Goal: Task Accomplishment & Management: Manage account settings

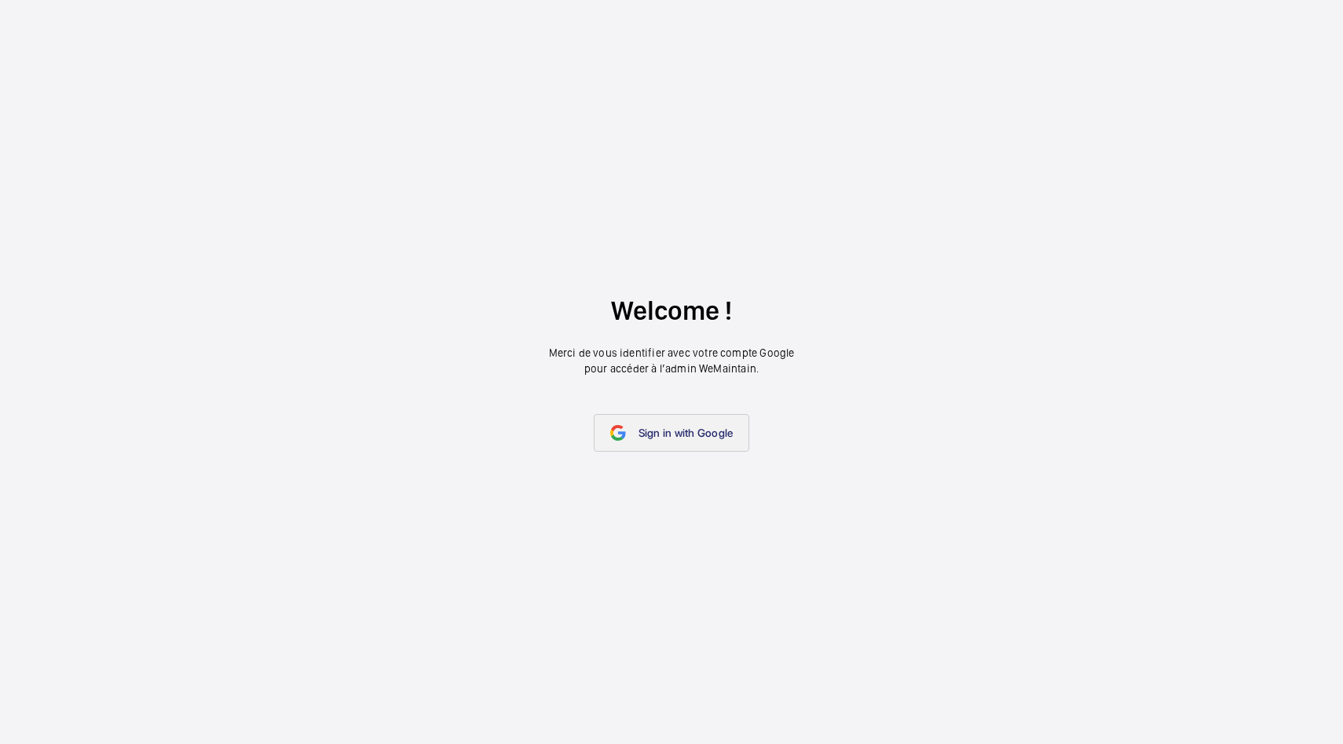
click at [660, 430] on span "Sign in with Google" at bounding box center [685, 432] width 95 height 13
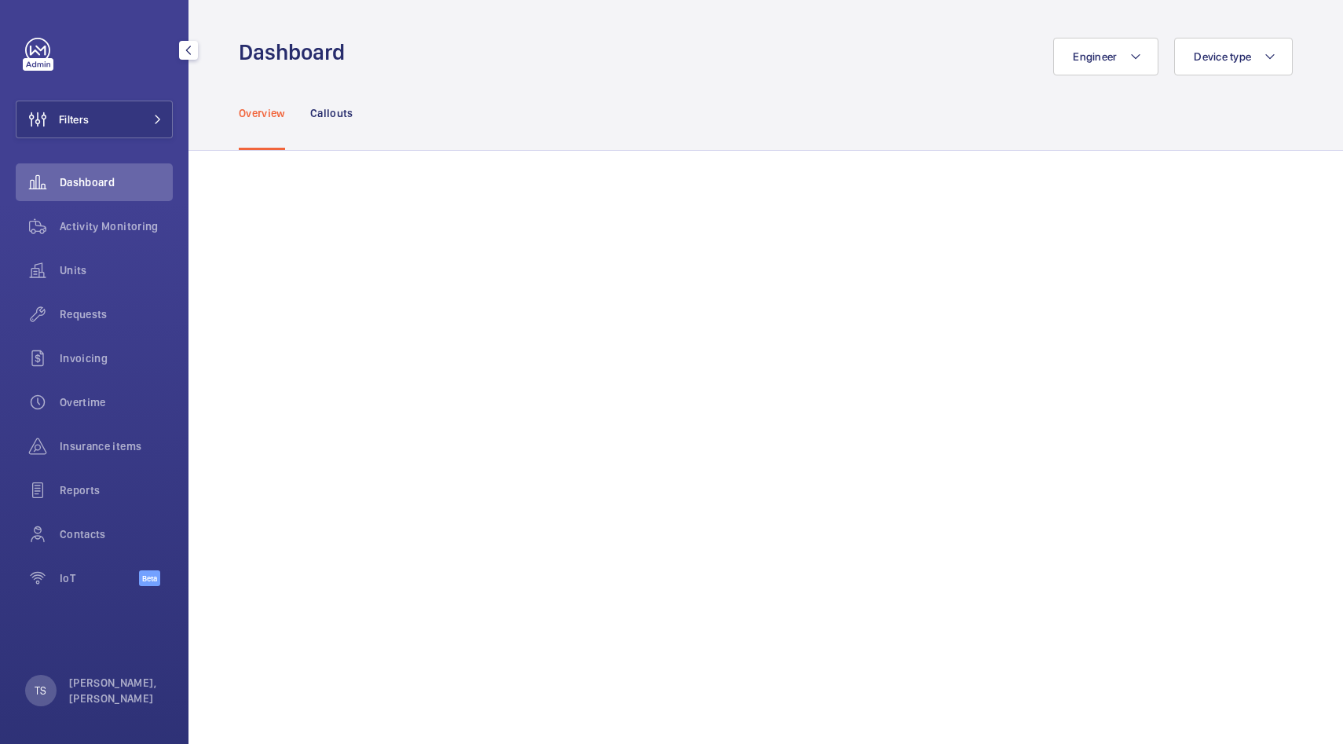
click at [92, 189] on span "Dashboard" at bounding box center [116, 182] width 113 height 16
click at [102, 239] on div "Activity Monitoring" at bounding box center [94, 226] width 157 height 38
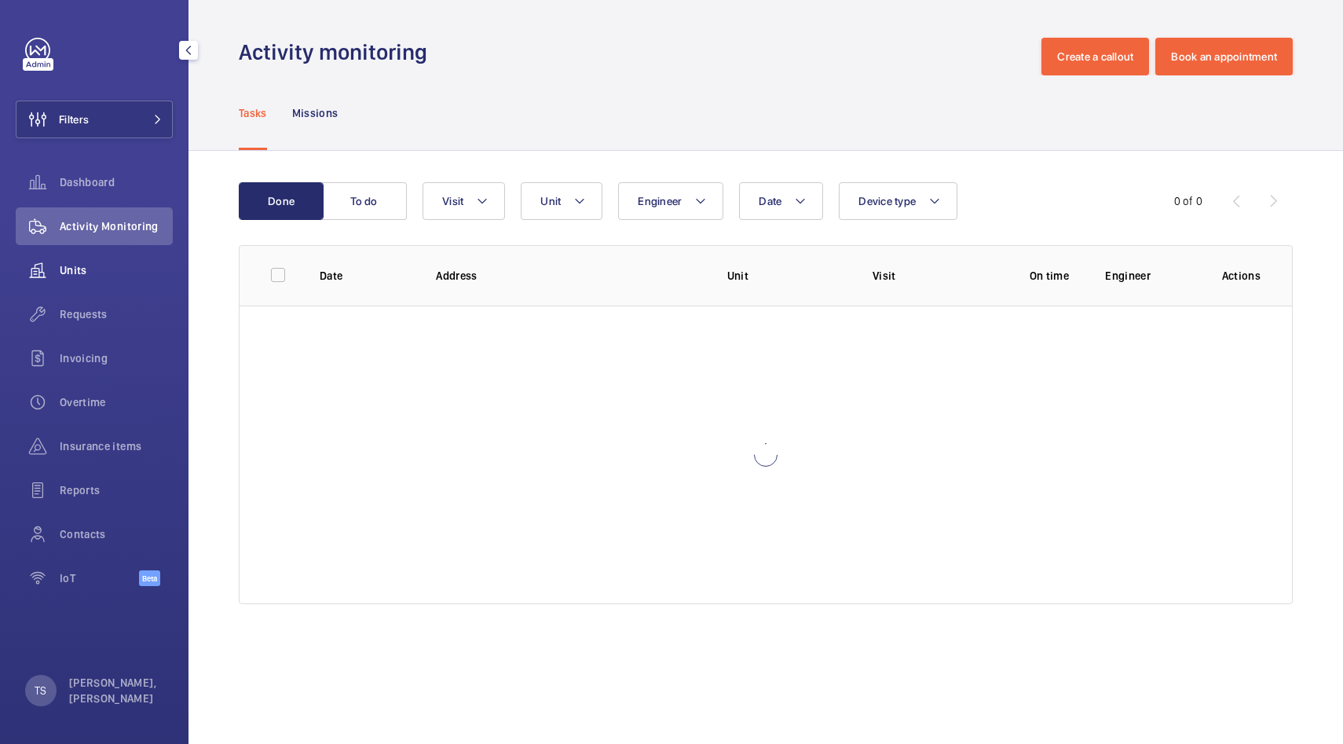
click at [104, 271] on span "Units" at bounding box center [116, 270] width 113 height 16
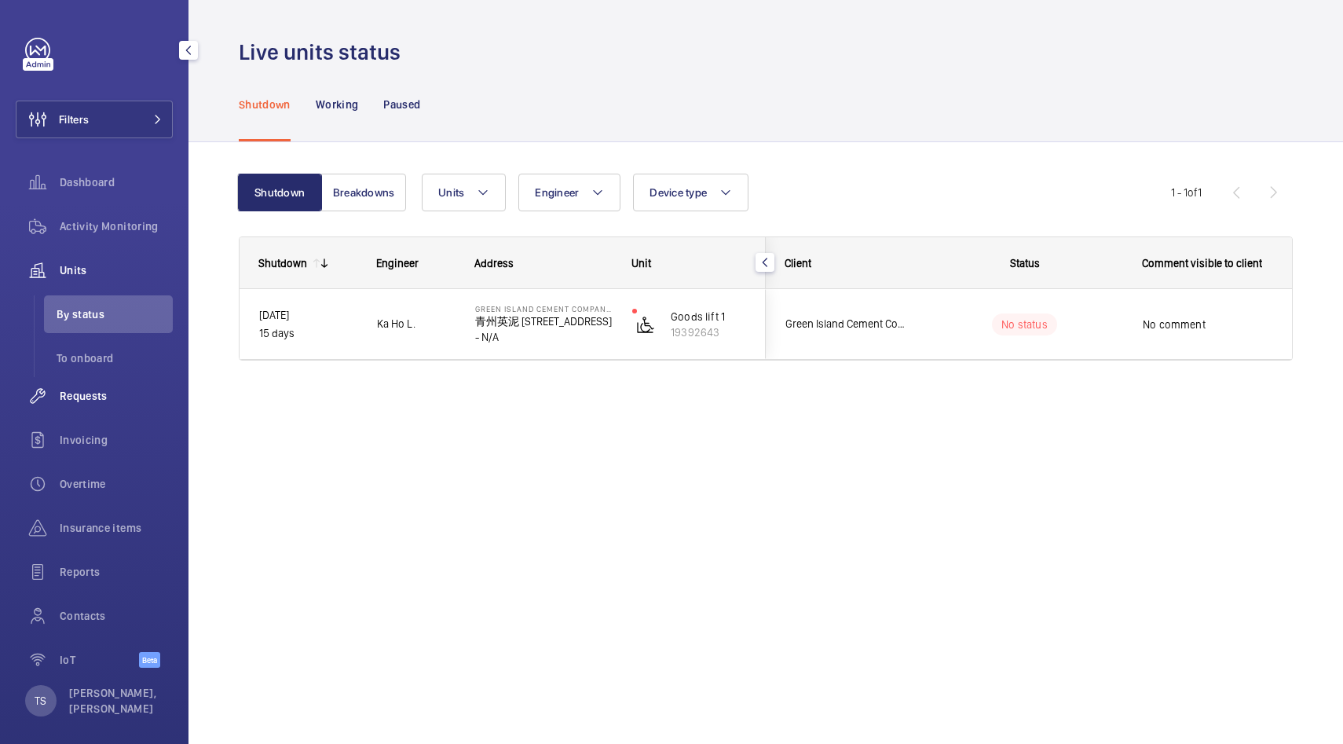
click at [109, 392] on span "Requests" at bounding box center [116, 396] width 113 height 16
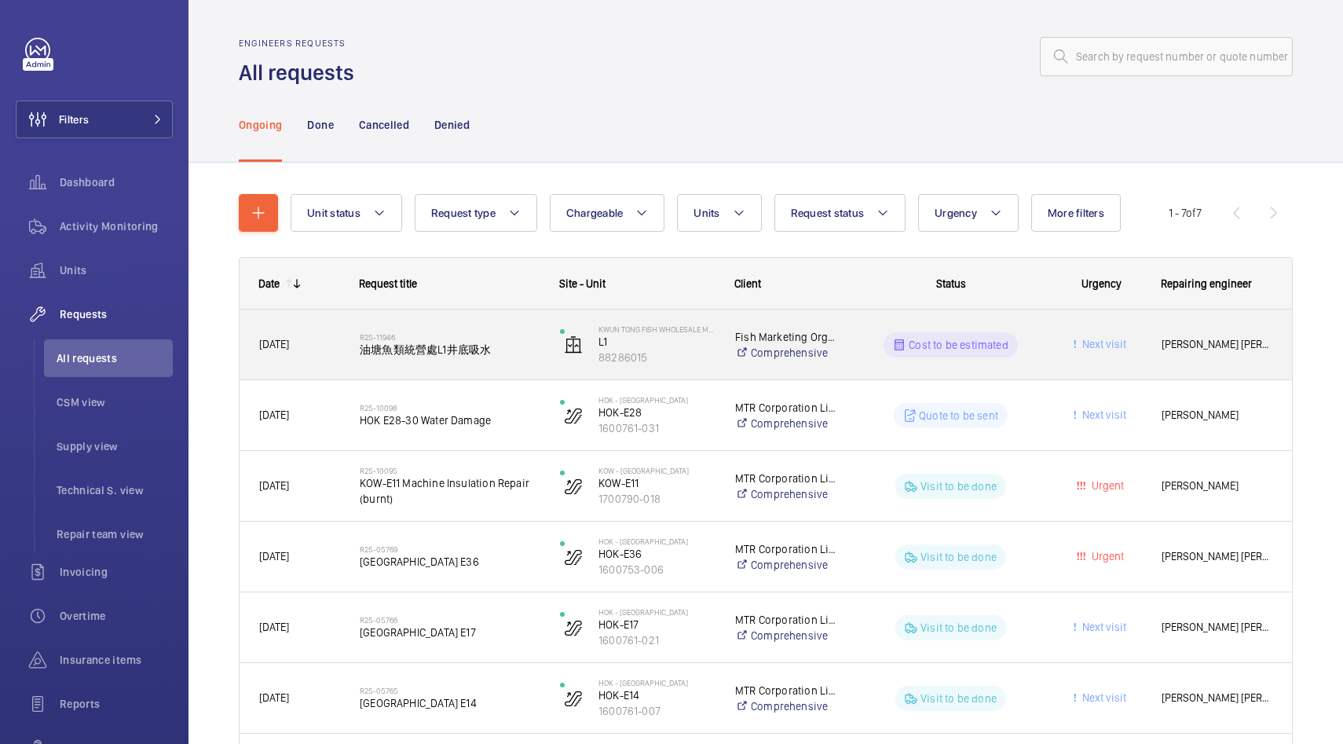
click at [527, 362] on div "R25-11946 油塘魚類統營處L1井底吸水" at bounding box center [450, 345] width 180 height 46
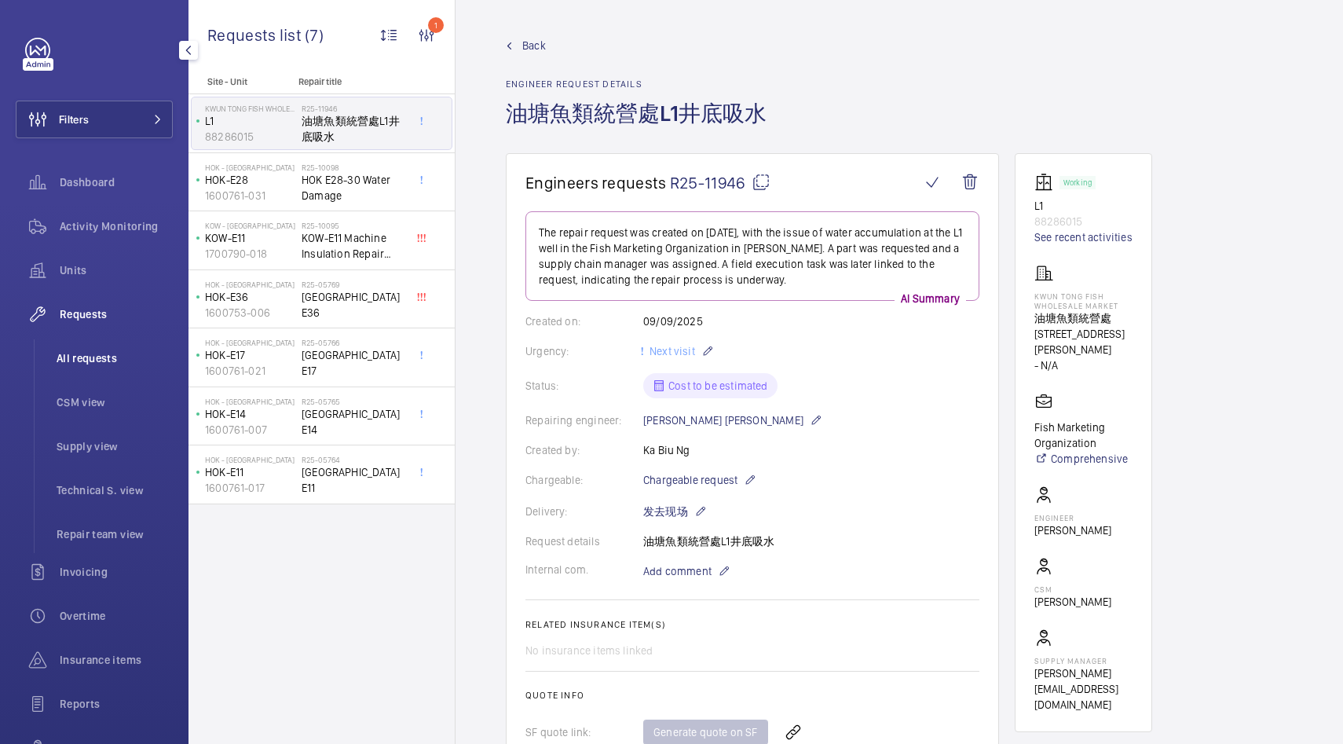
click at [97, 351] on span "All requests" at bounding box center [115, 358] width 116 height 16
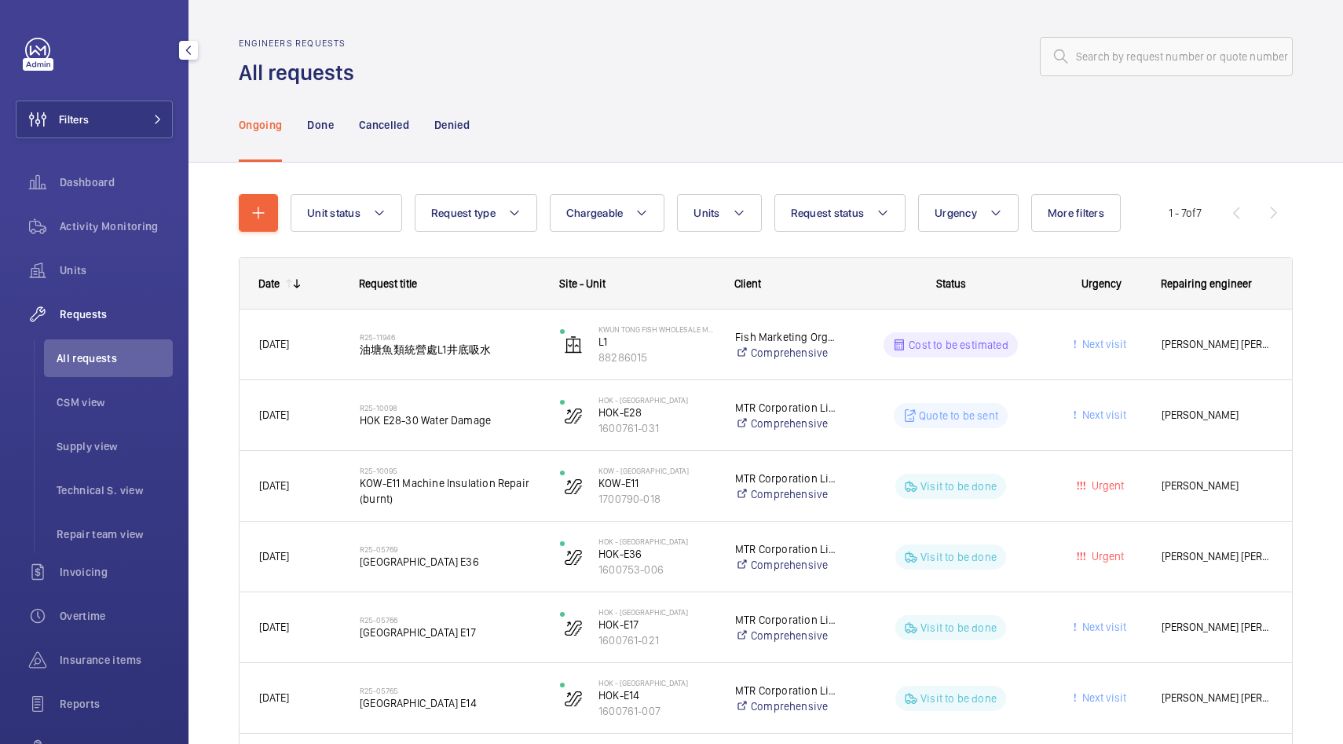
click at [106, 308] on span "Requests" at bounding box center [116, 314] width 113 height 16
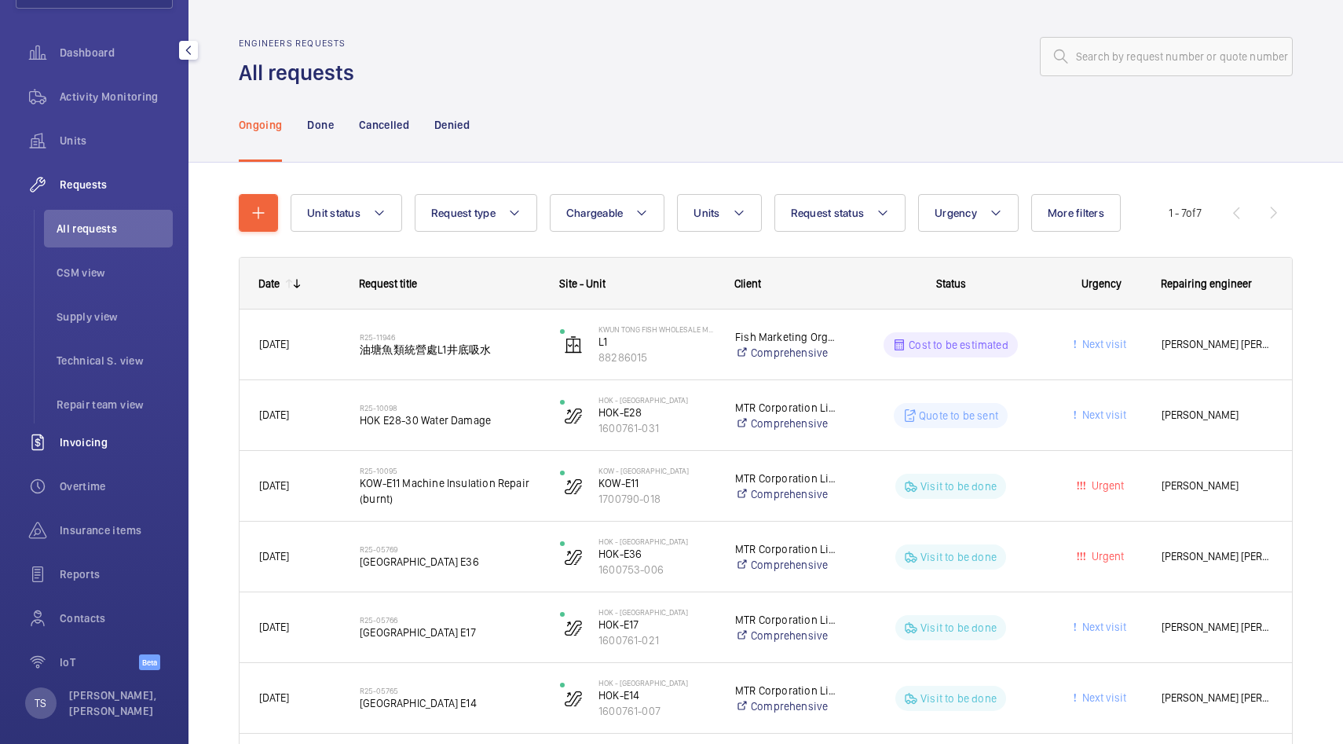
scroll to position [142, 0]
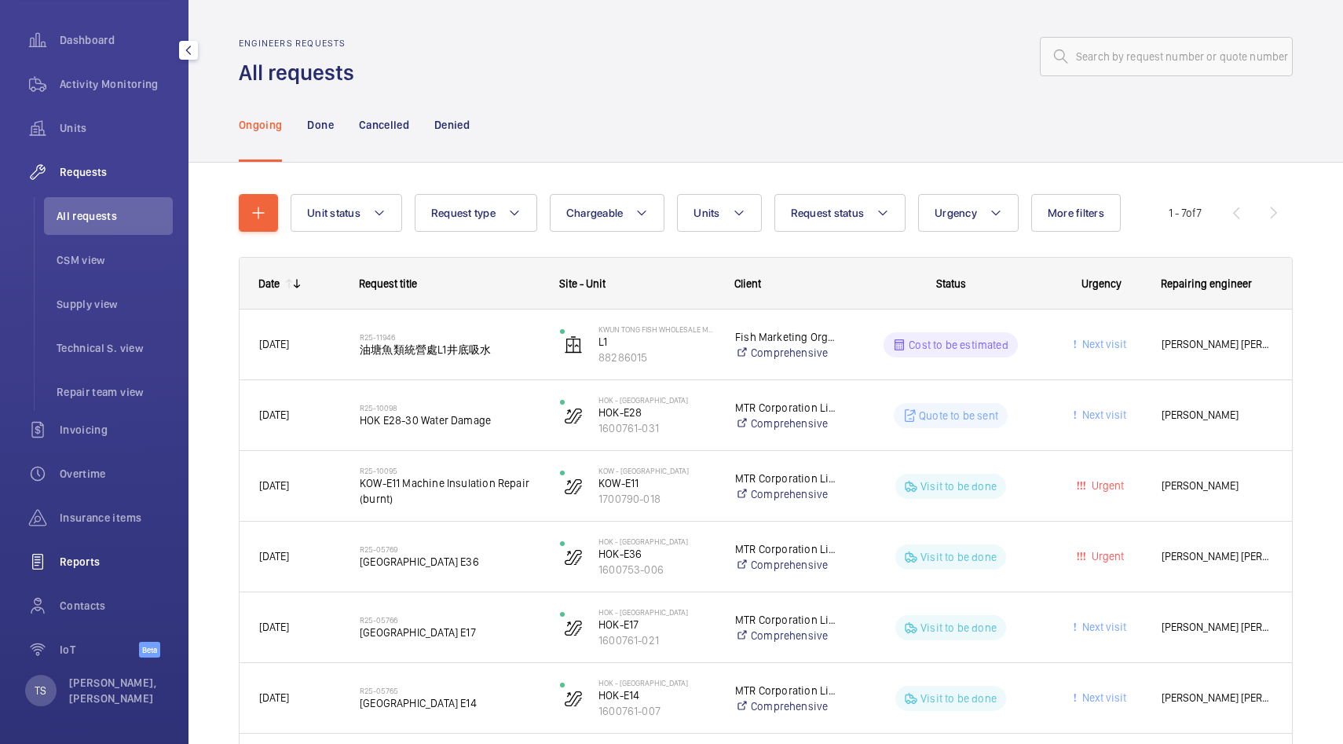
click at [111, 573] on div "Reports" at bounding box center [94, 562] width 157 height 38
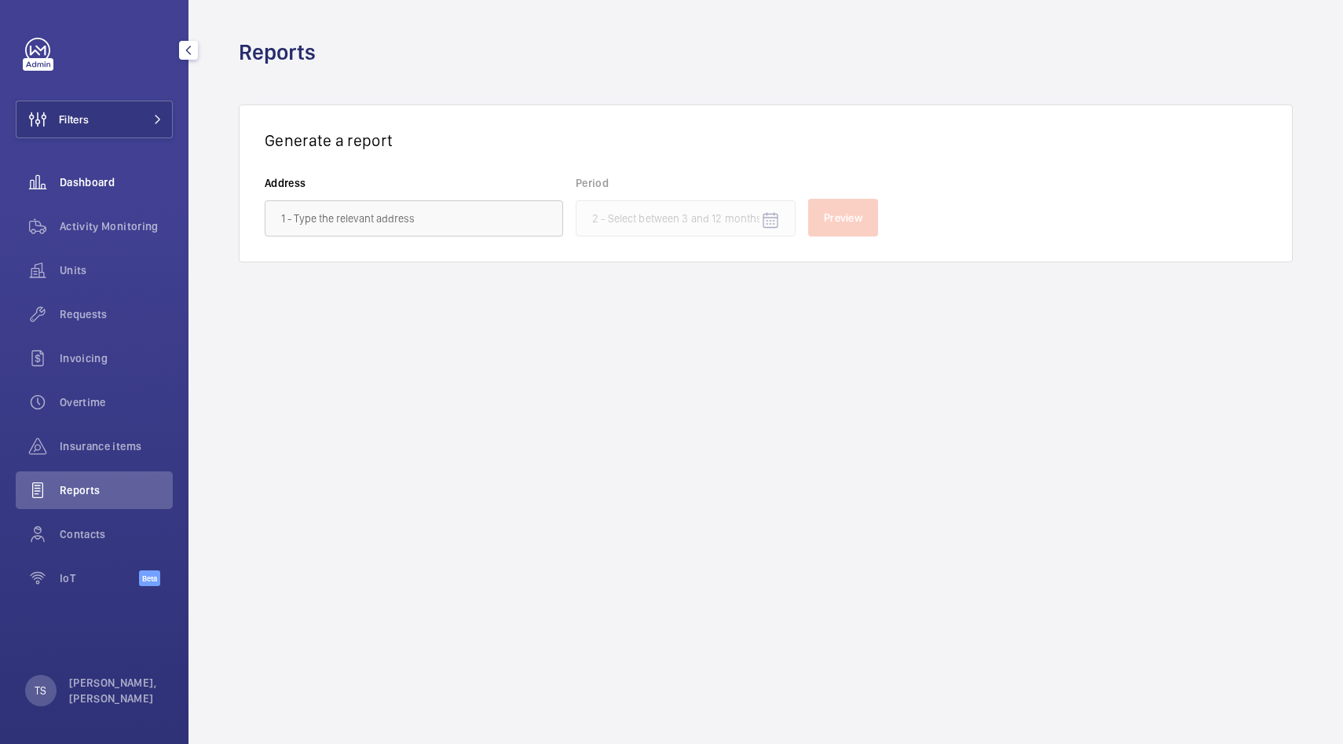
click at [109, 172] on div "Dashboard" at bounding box center [94, 182] width 157 height 38
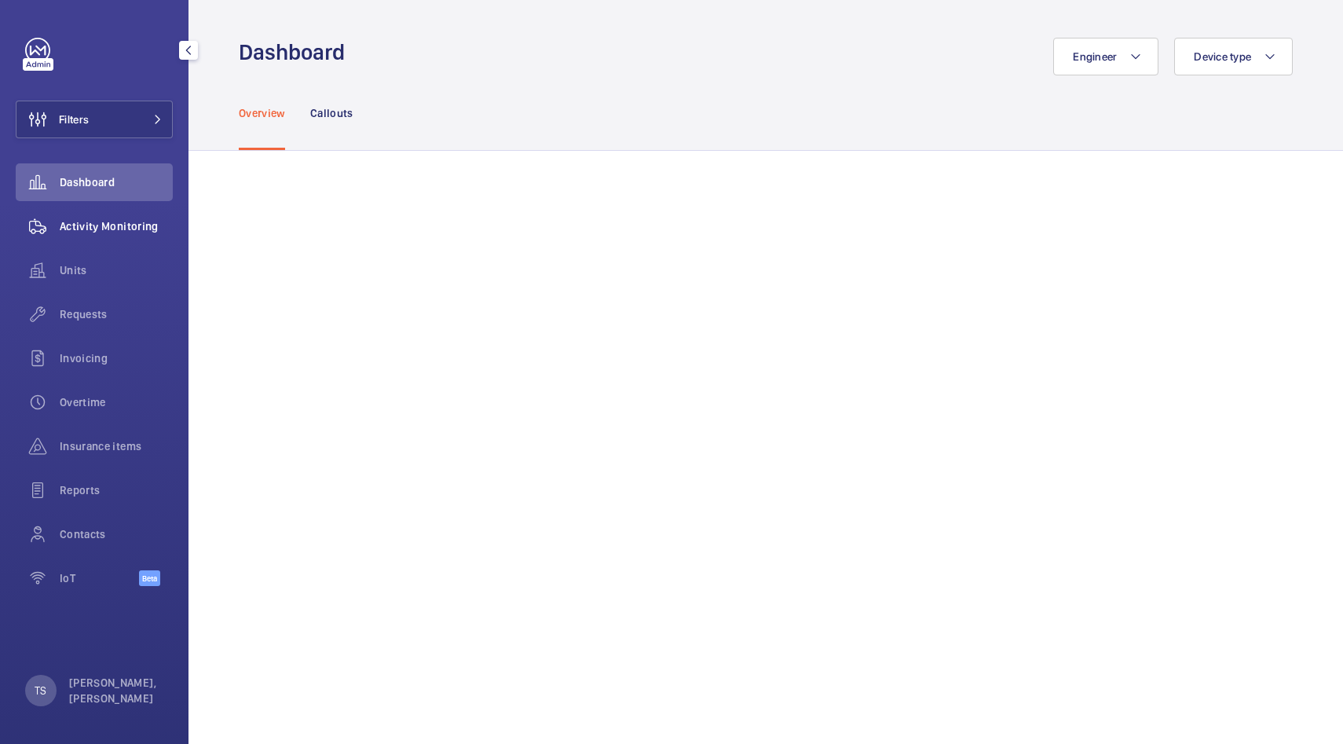
click at [106, 240] on div "Activity Monitoring" at bounding box center [94, 226] width 157 height 38
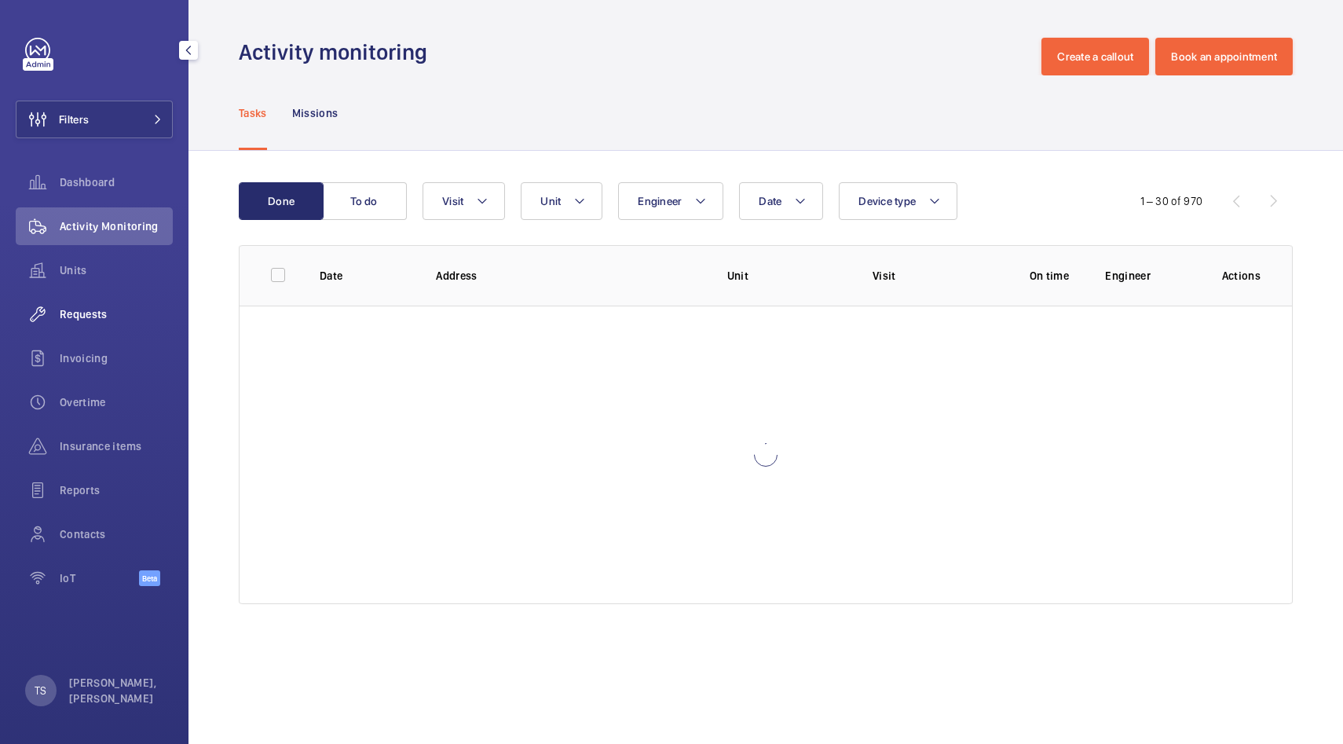
click at [104, 310] on span "Requests" at bounding box center [116, 314] width 113 height 16
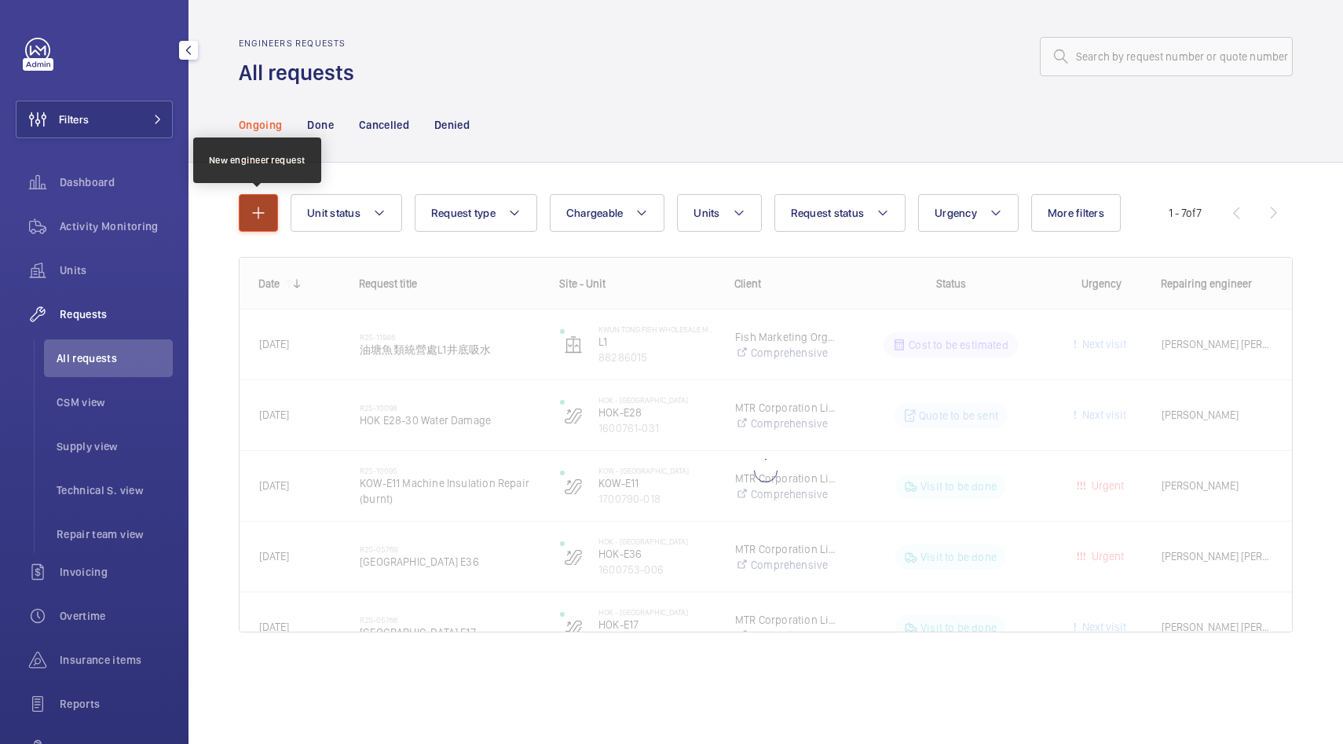
click at [253, 227] on button "button" at bounding box center [258, 213] width 39 height 38
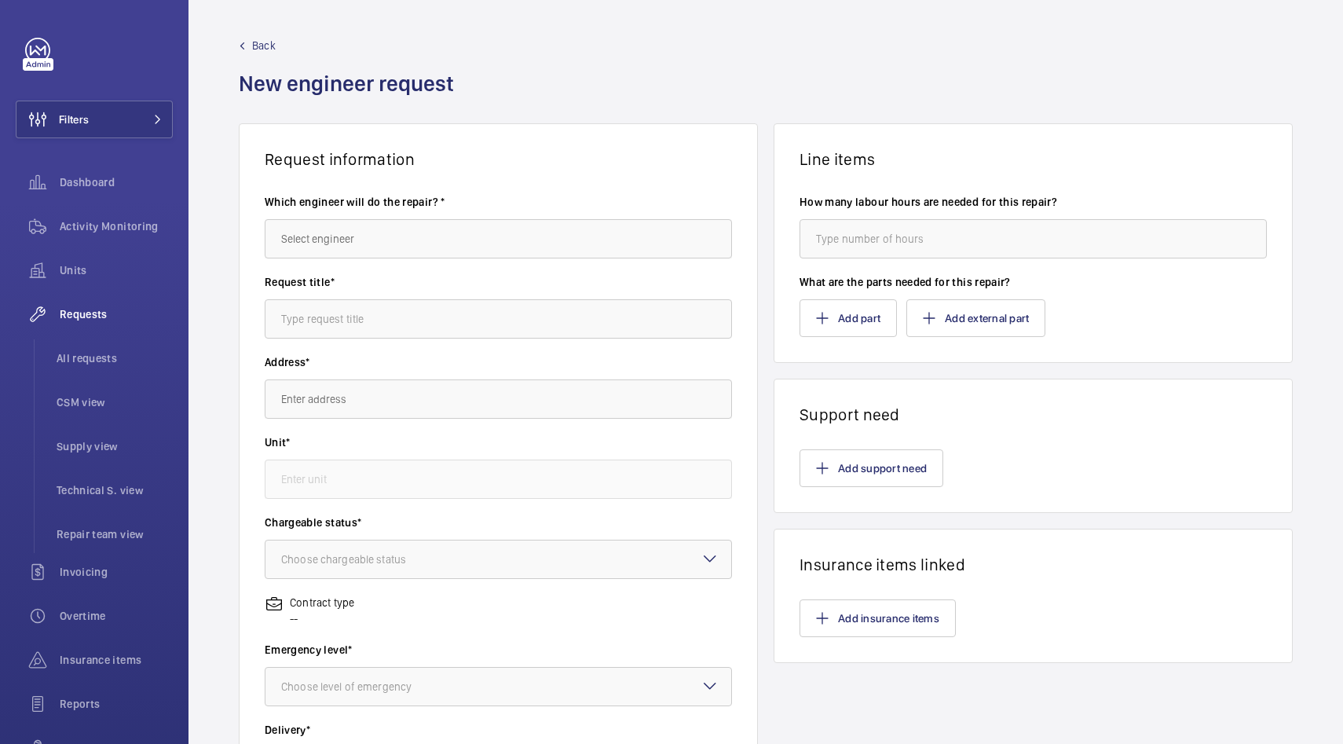
click at [258, 39] on span "Back" at bounding box center [264, 46] width 24 height 16
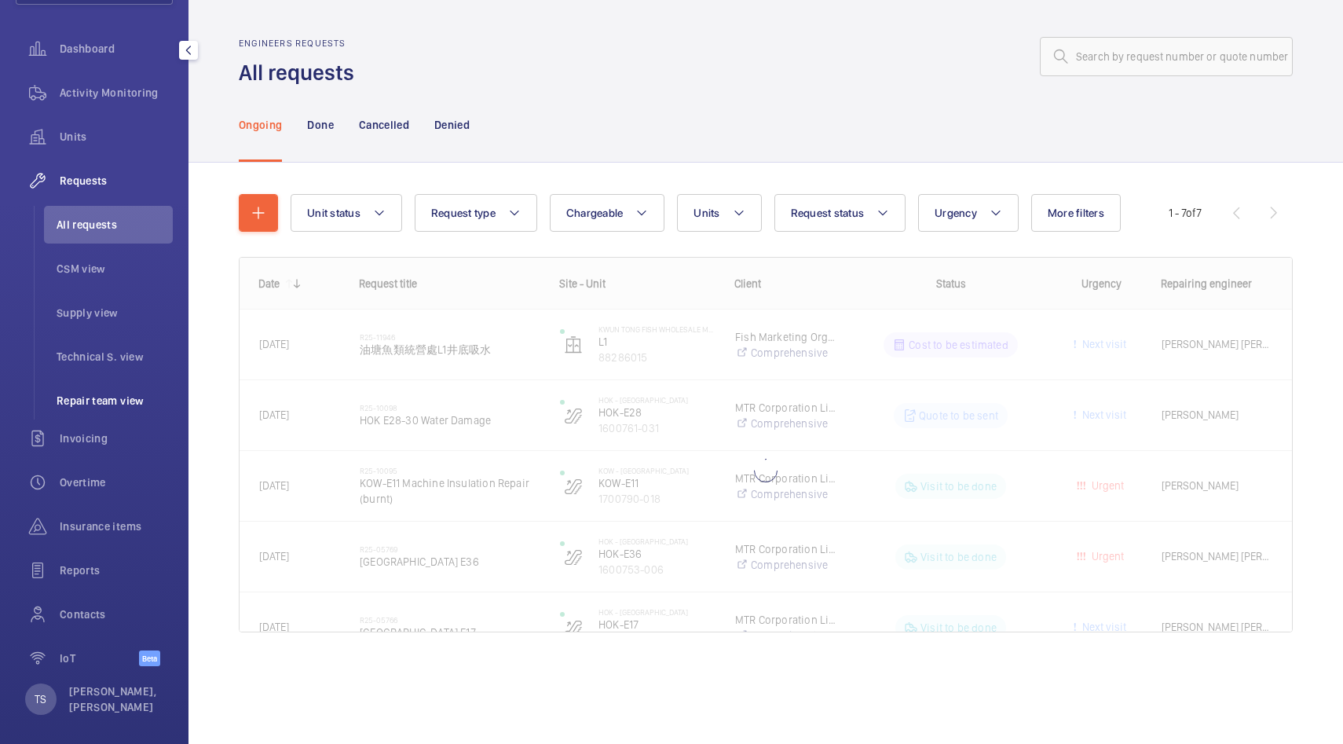
scroll to position [142, 0]
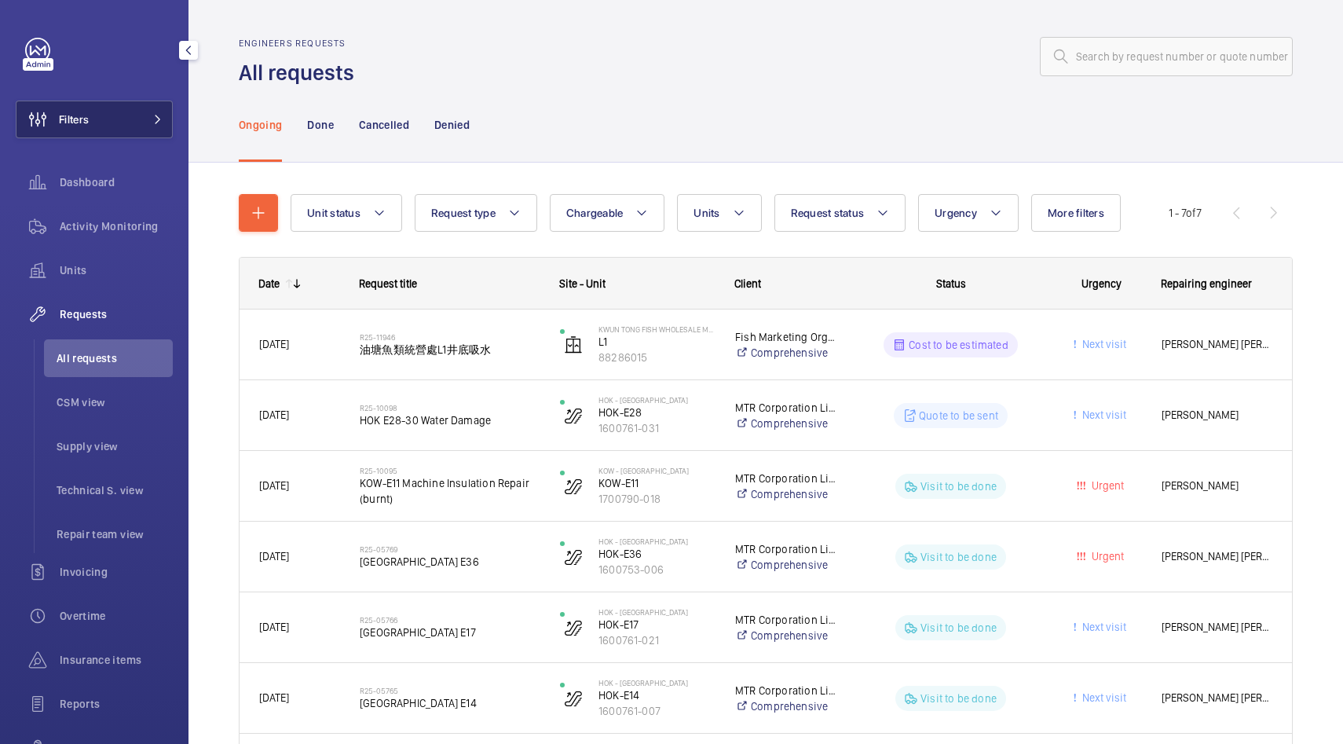
click at [117, 137] on button "Filters" at bounding box center [94, 120] width 157 height 38
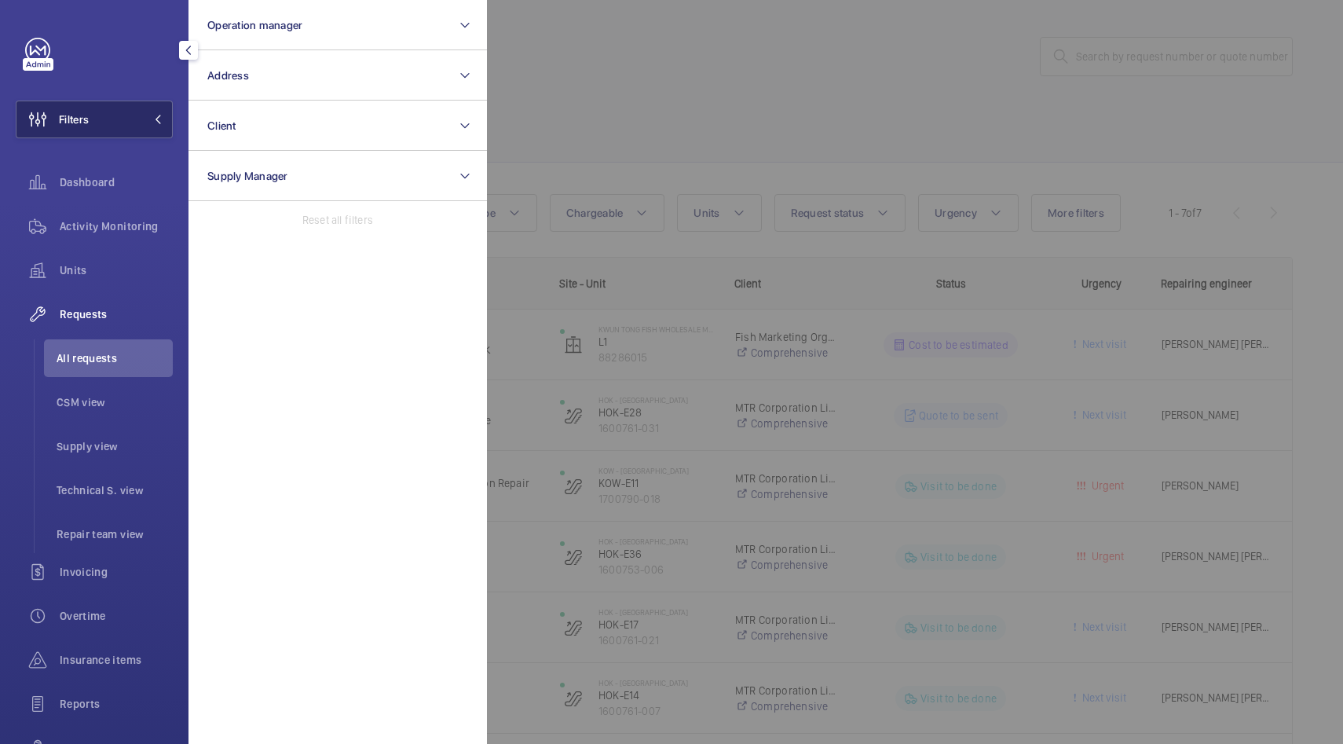
click at [122, 133] on button "Filters" at bounding box center [94, 120] width 157 height 38
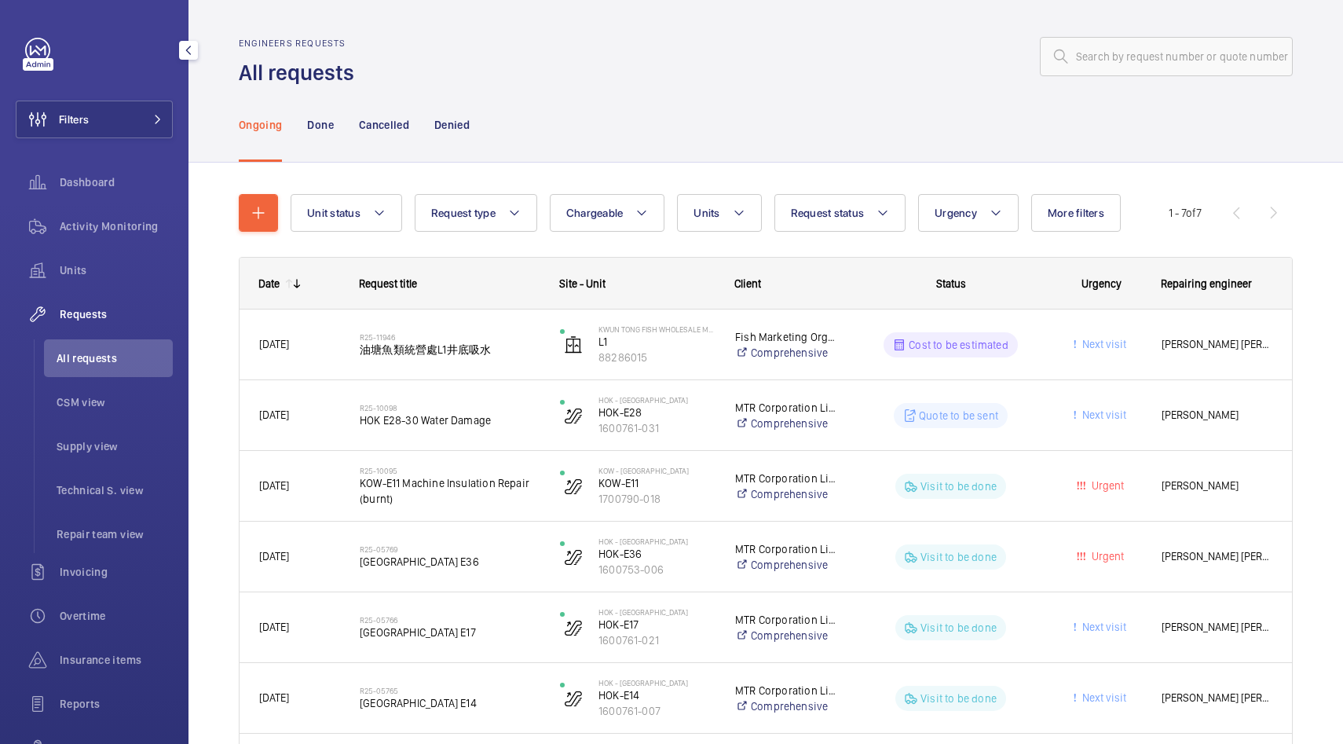
click at [44, 68] on div at bounding box center [38, 64] width 31 height 13
click at [64, 60] on div at bounding box center [99, 50] width 148 height 25
click at [42, 60] on div at bounding box center [38, 64] width 31 height 13
click at [108, 133] on button "Filters" at bounding box center [94, 120] width 157 height 38
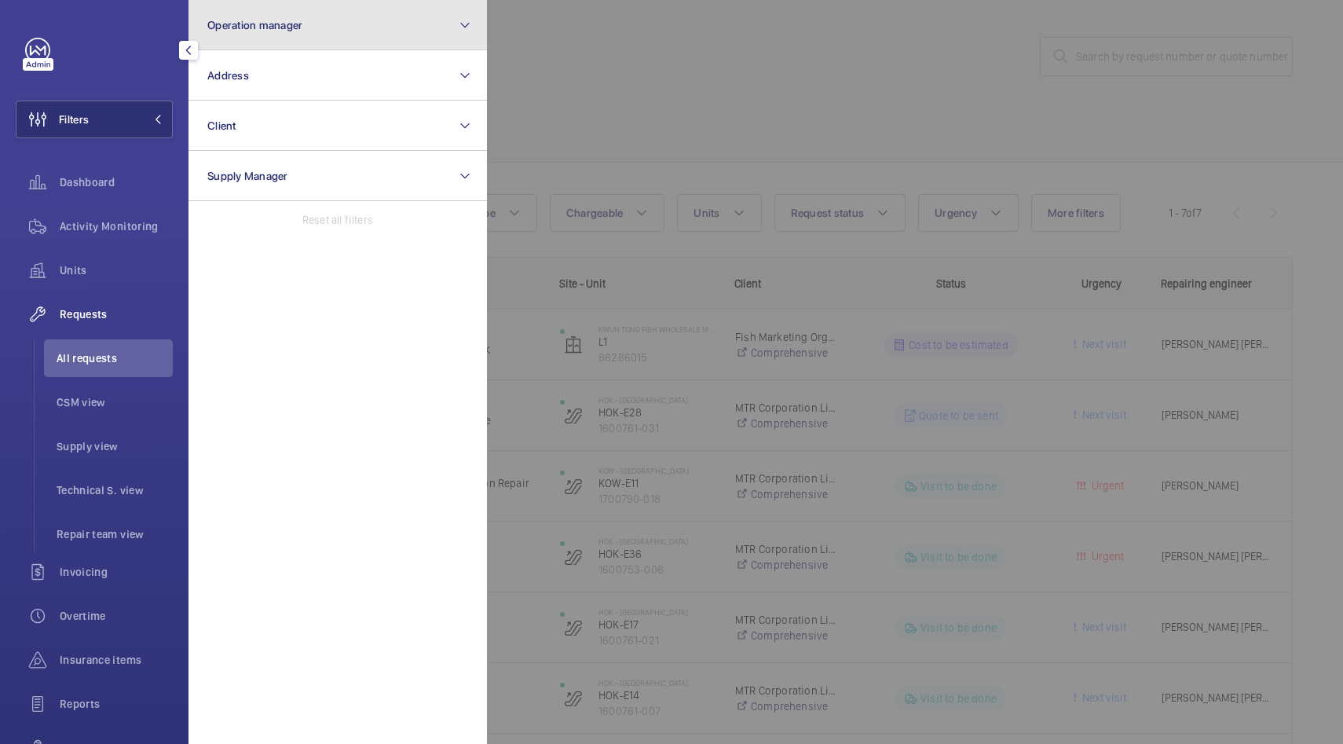
click at [281, 37] on button "Operation manager" at bounding box center [337, 25] width 298 height 50
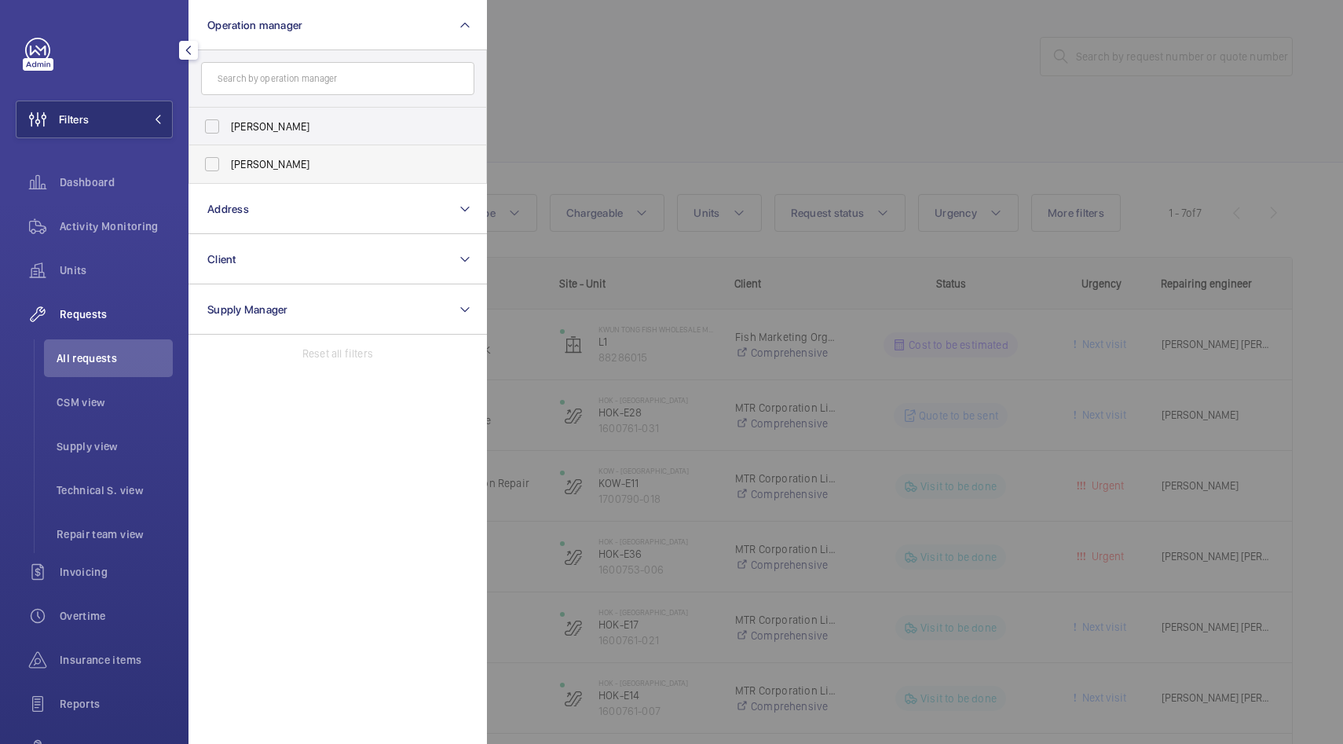
click at [288, 168] on span "[PERSON_NAME]" at bounding box center [339, 164] width 216 height 16
click at [228, 168] on input "[PERSON_NAME]" at bounding box center [211, 163] width 31 height 31
checkbox input "true"
click at [576, 46] on div at bounding box center [1158, 372] width 1343 height 744
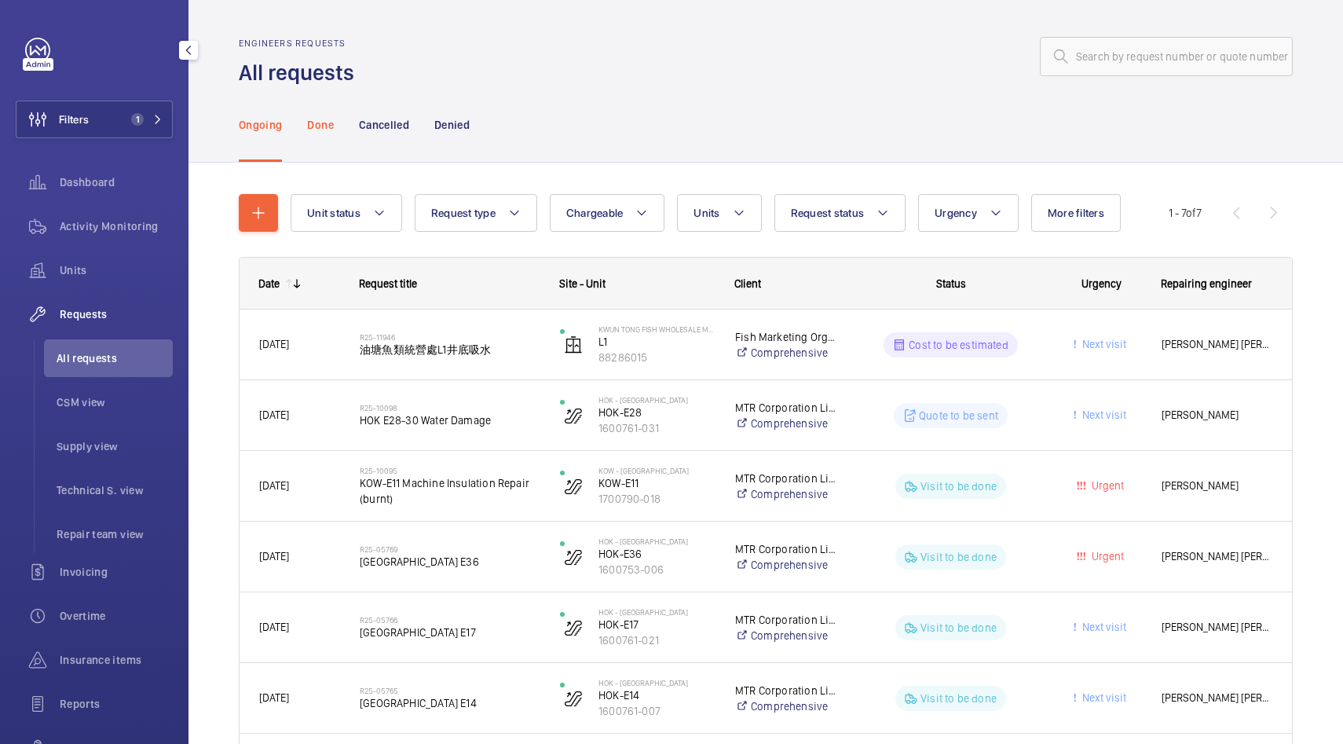
click at [329, 119] on p "Done" at bounding box center [320, 125] width 26 height 16
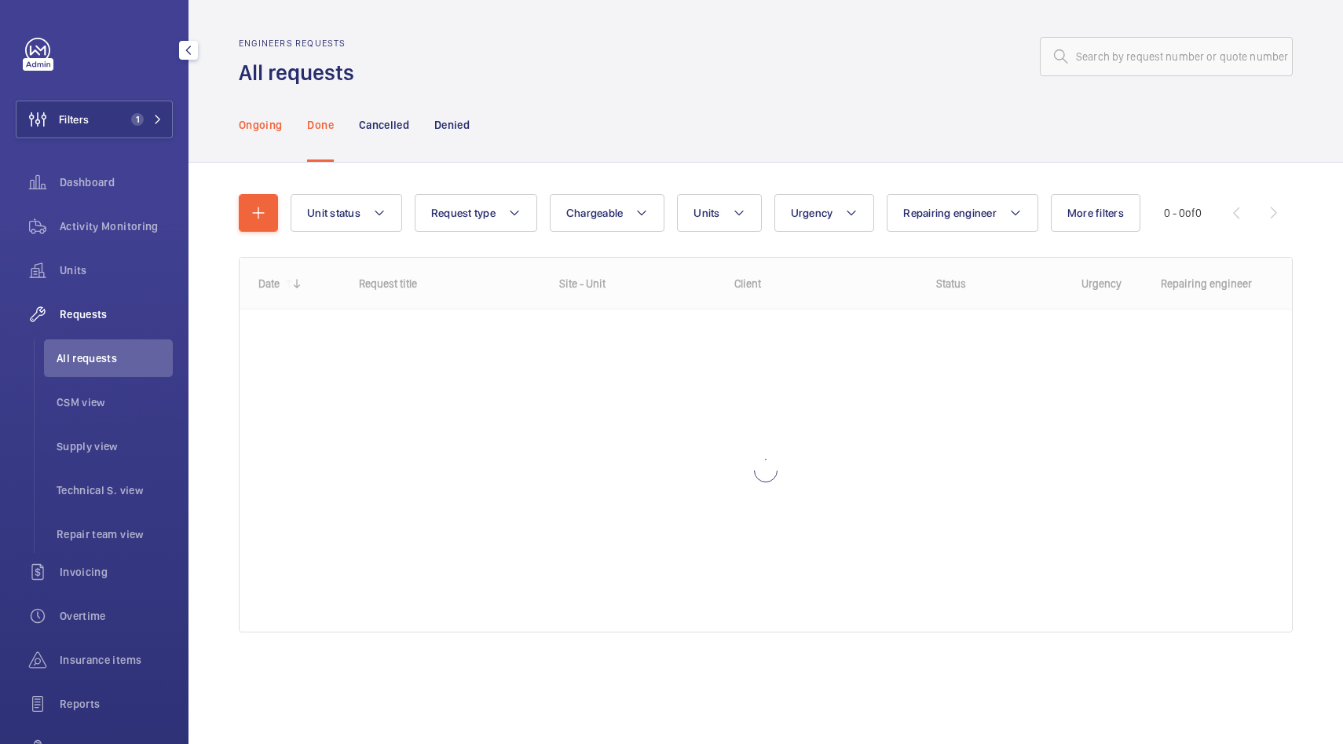
click at [261, 132] on p "Ongoing" at bounding box center [260, 125] width 43 height 16
